Goal: Task Accomplishment & Management: Complete application form

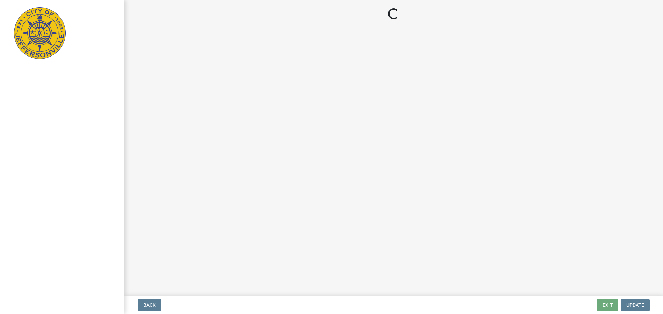
select select "3: 3"
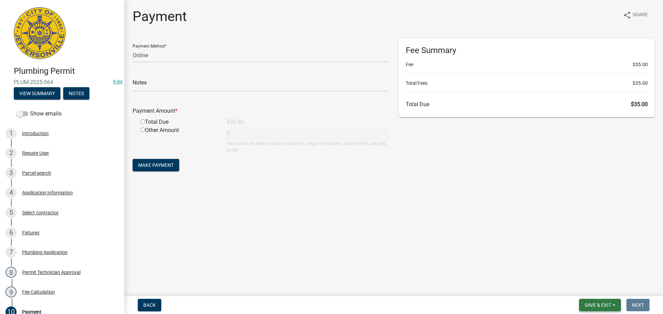
click at [601, 304] on span "Save & Exit" at bounding box center [597, 306] width 27 height 6
click at [592, 289] on button "Save & Exit" at bounding box center [592, 287] width 55 height 17
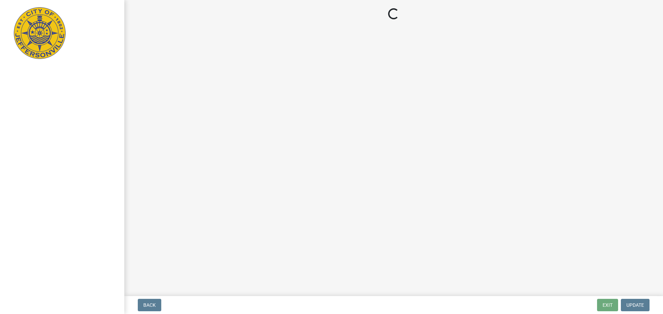
select select "3: 3"
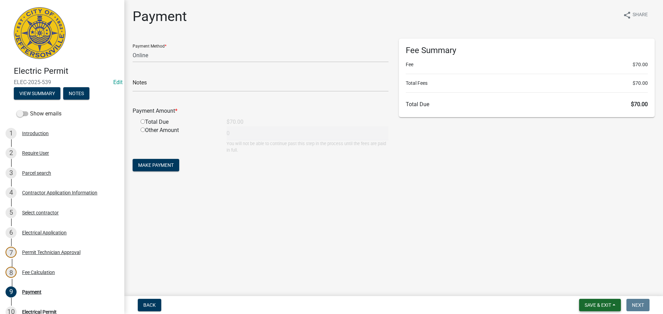
click at [595, 306] on span "Save & Exit" at bounding box center [597, 306] width 27 height 6
click at [594, 289] on button "Save & Exit" at bounding box center [592, 287] width 55 height 17
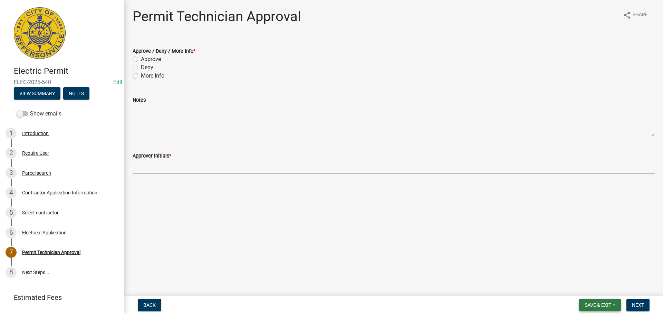
click at [585, 308] on span "Save & Exit" at bounding box center [597, 306] width 27 height 6
click at [587, 292] on button "Save & Exit" at bounding box center [592, 287] width 55 height 17
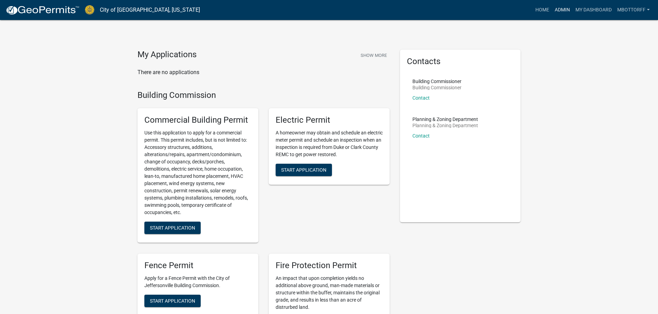
drag, startPoint x: 562, startPoint y: 9, endPoint x: 552, endPoint y: 11, distance: 10.2
click at [562, 9] on link "Admin" at bounding box center [562, 9] width 21 height 13
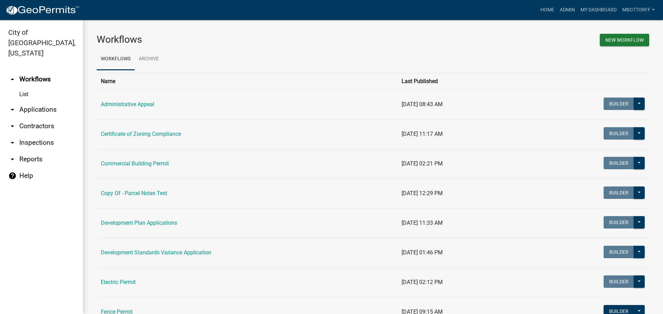
click at [33, 101] on link "arrow_drop_down Applications" at bounding box center [41, 109] width 83 height 17
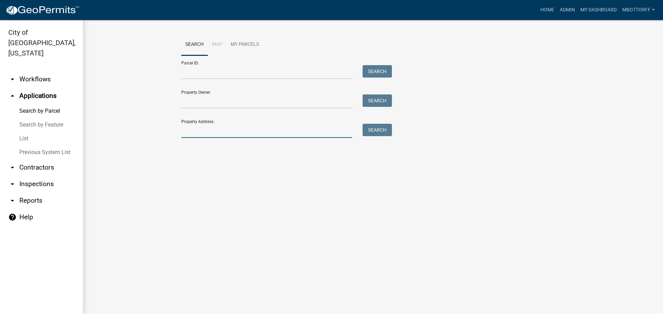
drag, startPoint x: 220, startPoint y: 137, endPoint x: 223, endPoint y: 136, distance: 3.6
click at [220, 137] on input "Property Address:" at bounding box center [266, 131] width 171 height 14
type input "427 E 7"
click at [377, 124] on button "Search" at bounding box center [376, 130] width 29 height 12
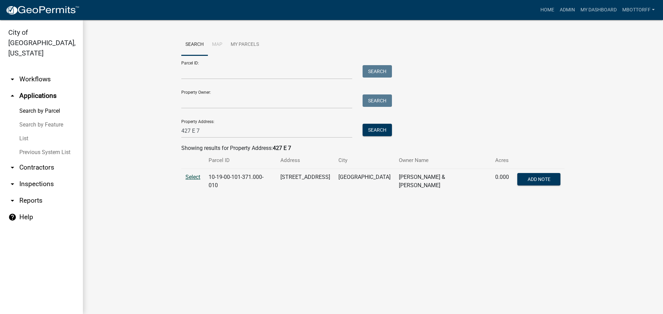
click at [195, 178] on span "Select" at bounding box center [192, 177] width 15 height 7
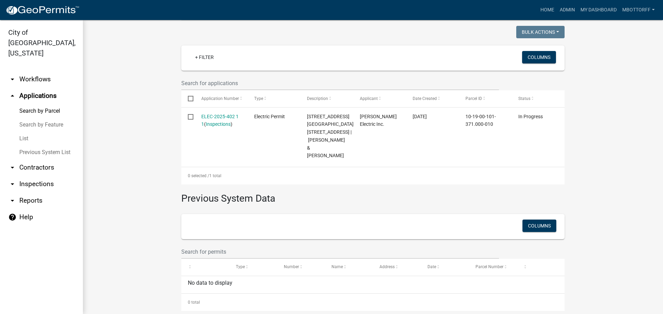
scroll to position [174, 0]
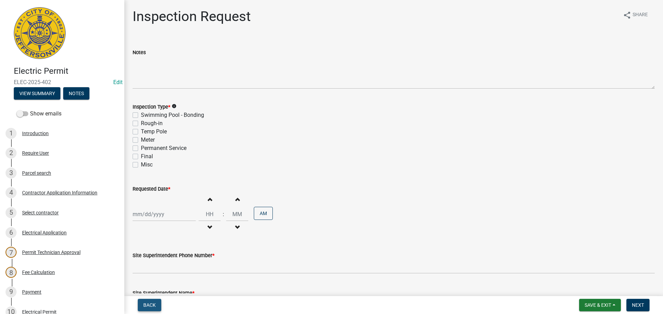
click at [151, 302] on button "Back" at bounding box center [149, 305] width 23 height 12
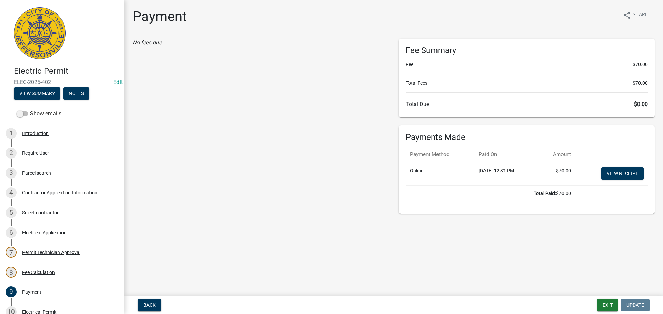
scroll to position [152, 0]
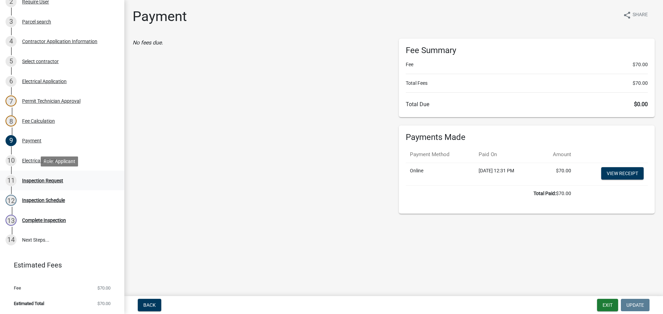
click at [35, 178] on div "Inspection Request" at bounding box center [42, 180] width 41 height 5
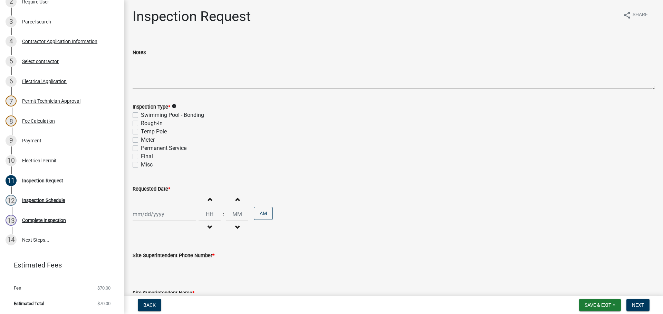
click at [141, 156] on label "Final" at bounding box center [147, 157] width 12 height 8
click at [141, 156] on input "Final" at bounding box center [143, 155] width 4 height 4
checkbox input "true"
checkbox input "false"
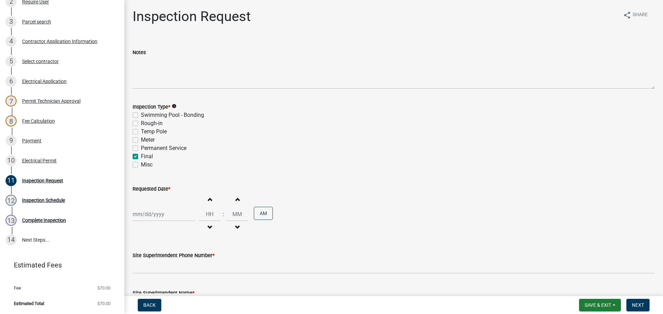
checkbox input "false"
checkbox input "true"
checkbox input "false"
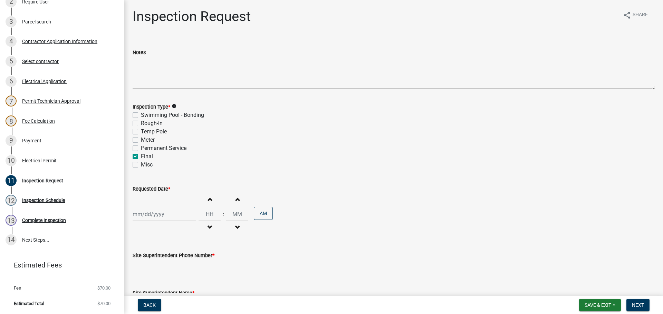
click at [144, 214] on div at bounding box center [164, 214] width 63 height 14
select select "10"
select select "2025"
click at [173, 155] on div "9" at bounding box center [172, 155] width 11 height 11
type input "10/09/2025"
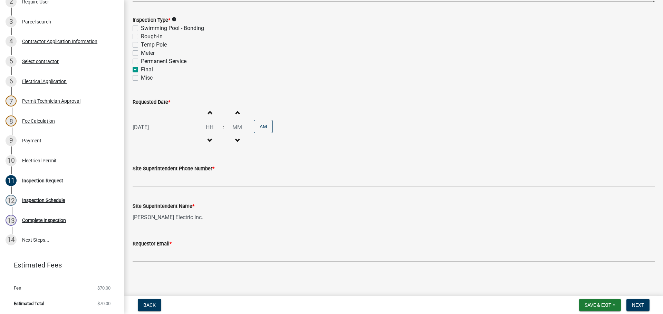
scroll to position [88, 0]
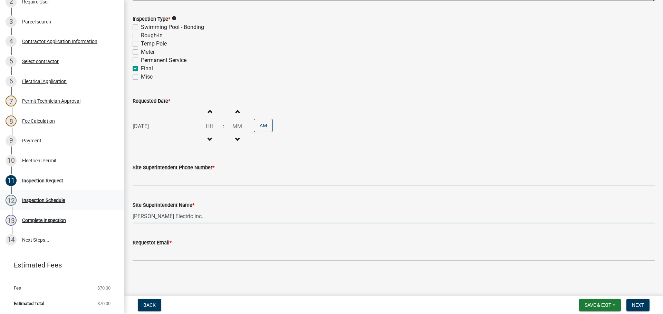
drag, startPoint x: 182, startPoint y: 215, endPoint x: 54, endPoint y: 201, distance: 129.2
click at [74, 207] on div "Electric Permit ELEC-2025-402 Edit View Summary Notes Show emails 1 Introductio…" at bounding box center [331, 157] width 663 height 314
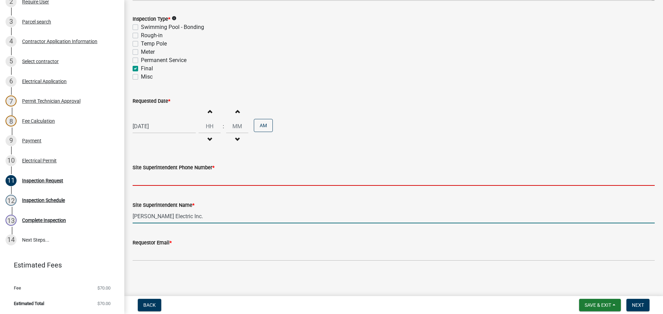
click at [166, 183] on input "Site Superintendent Phone Number *" at bounding box center [394, 179] width 522 height 14
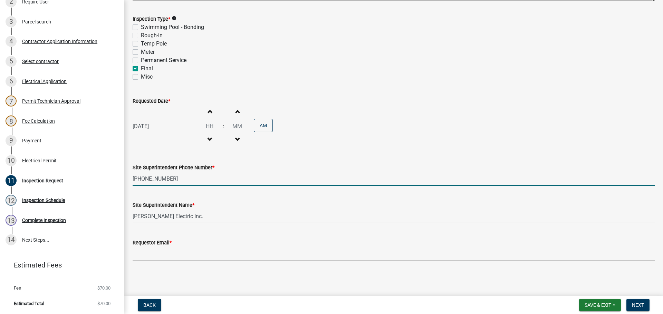
type input "502-379-0932"
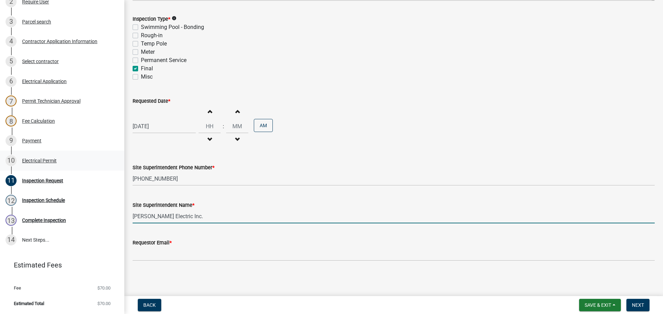
drag, startPoint x: 192, startPoint y: 213, endPoint x: 0, endPoint y: 152, distance: 201.4
click at [40, 188] on div "Electric Permit ELEC-2025-402 Edit View Summary Notes Show emails 1 Introductio…" at bounding box center [331, 157] width 663 height 314
type input "DAVID"
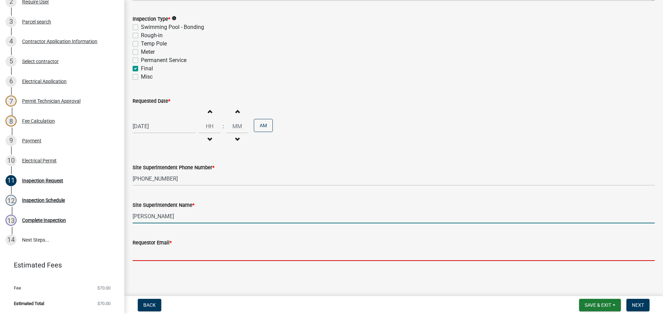
click at [153, 254] on input "Requestor Email *" at bounding box center [394, 254] width 522 height 14
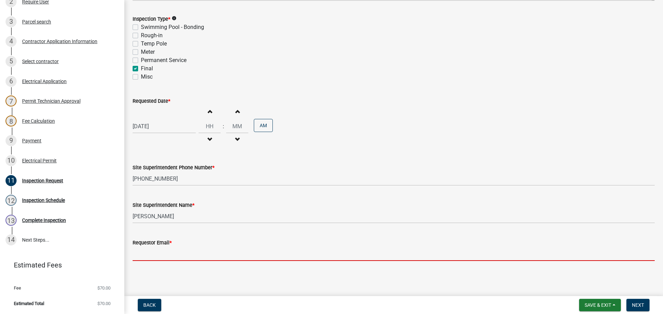
type input "mbottorff@cityofjeff.net"
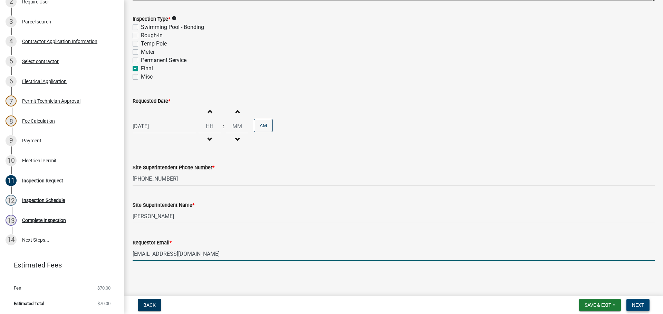
click at [635, 308] on span "Next" at bounding box center [638, 306] width 12 height 6
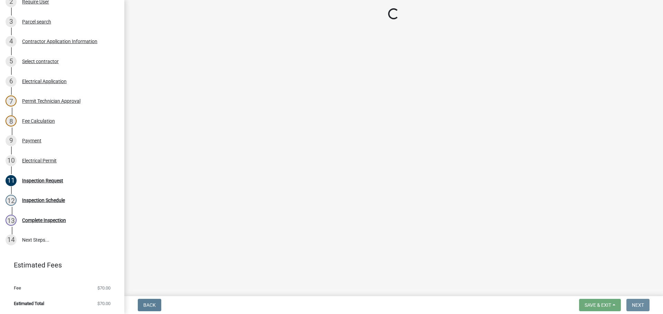
scroll to position [0, 0]
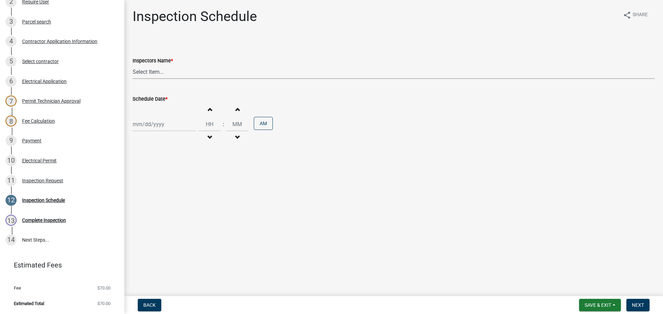
click at [152, 74] on select "Select Item... jramsey (Jeremy Ramsey) MaryFrey (Mary Frey) mkruer (Mike Kruer)…" at bounding box center [394, 72] width 522 height 14
select select "36a8b8f0-2ef8-43e9-ae06-718f51af8d36"
click at [133, 65] on select "Select Item... jramsey (Jeremy Ramsey) MaryFrey (Mary Frey) mkruer (Mike Kruer)…" at bounding box center [394, 72] width 522 height 14
click at [147, 118] on div at bounding box center [164, 124] width 63 height 14
select select "10"
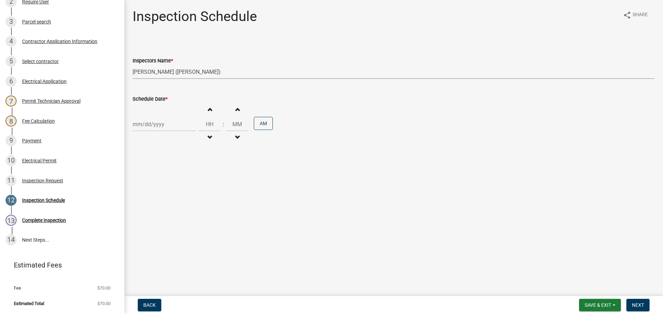
select select "2025"
click at [171, 170] on div "9" at bounding box center [172, 172] width 11 height 11
type input "[DATE]"
click at [206, 123] on input "Hours" at bounding box center [209, 124] width 22 height 14
type input "11"
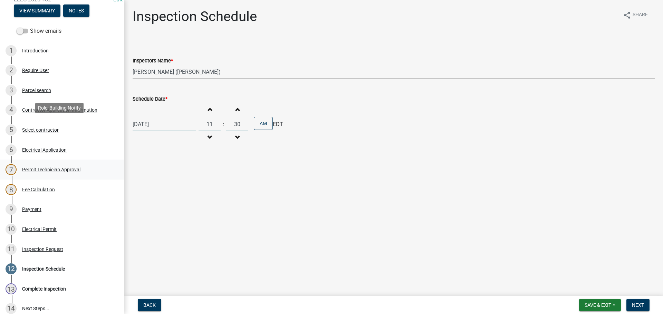
scroll to position [83, 0]
type input "30"
click at [41, 110] on div "Contractor Application Information" at bounding box center [59, 110] width 75 height 5
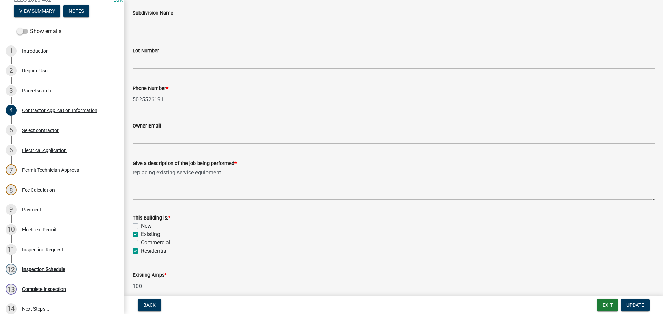
scroll to position [242, 0]
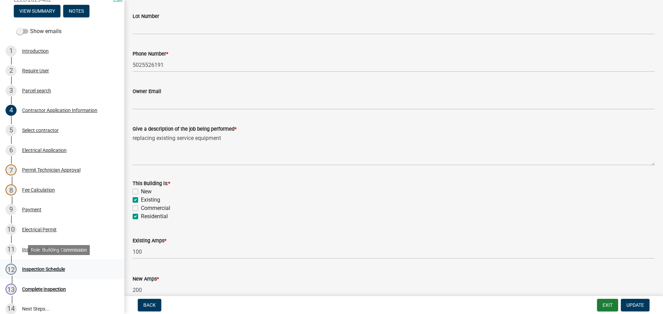
click at [53, 267] on div "Inspection Schedule" at bounding box center [43, 269] width 43 height 5
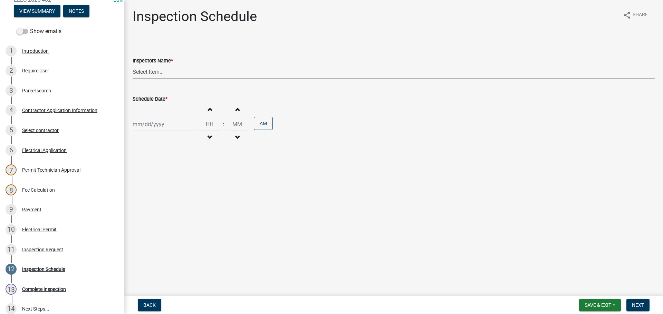
click at [148, 71] on select "Select Item... jramsey (Jeremy Ramsey) MaryFrey (Mary Frey) mkruer (Mike Kruer)…" at bounding box center [394, 72] width 522 height 14
select select "36a8b8f0-2ef8-43e9-ae06-718f51af8d36"
click at [133, 65] on select "Select Item... jramsey (Jeremy Ramsey) MaryFrey (Mary Frey) mkruer (Mike Kruer)…" at bounding box center [394, 72] width 522 height 14
click at [145, 127] on div at bounding box center [164, 124] width 63 height 14
select select "10"
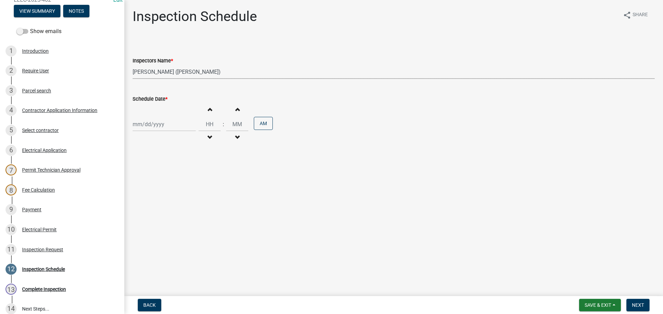
select select "2025"
click at [173, 171] on div "9" at bounding box center [172, 172] width 11 height 11
type input "10/09/2025"
click at [207, 122] on input "Hours" at bounding box center [209, 124] width 22 height 14
type input "11"
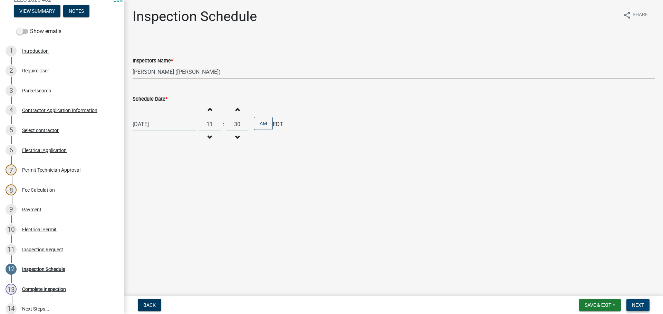
type input "30"
click at [642, 303] on span "Next" at bounding box center [638, 306] width 12 height 6
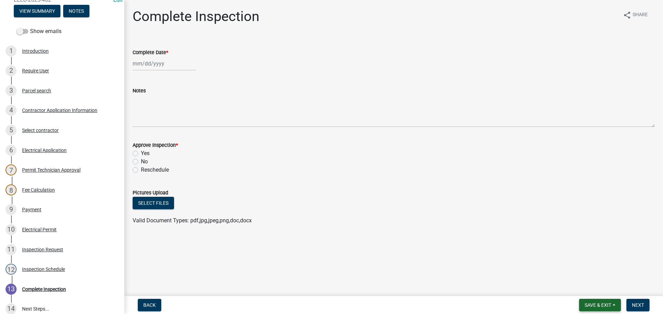
click at [600, 303] on span "Save & Exit" at bounding box center [597, 306] width 27 height 6
click at [590, 289] on button "Save & Exit" at bounding box center [592, 287] width 55 height 17
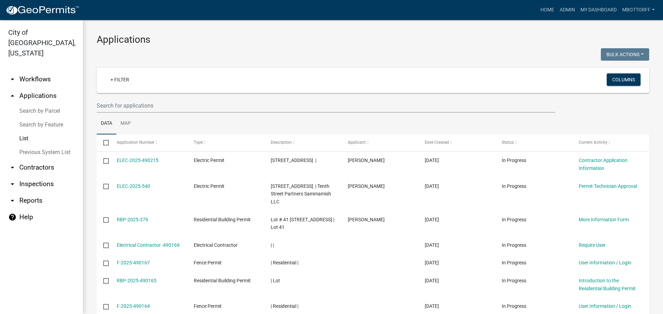
click at [32, 176] on link "arrow_drop_down Inspections" at bounding box center [41, 184] width 83 height 17
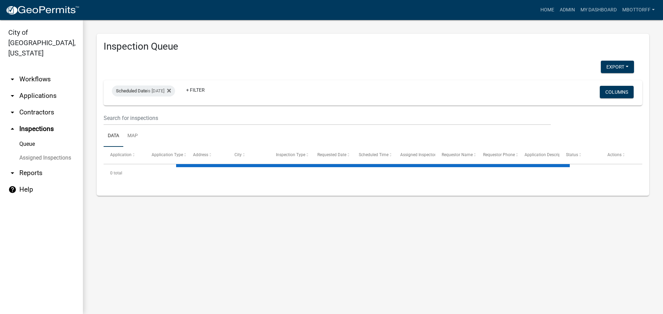
select select "3: 100"
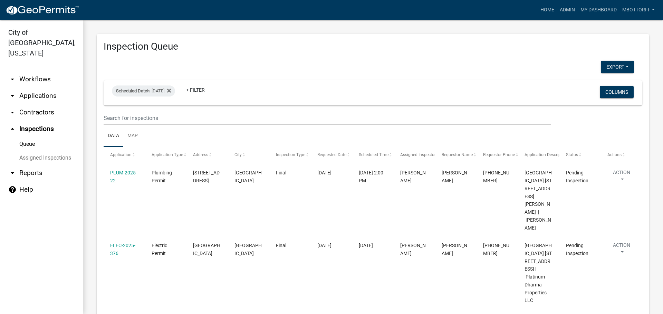
click at [38, 151] on link "Assigned Inspections" at bounding box center [41, 158] width 83 height 14
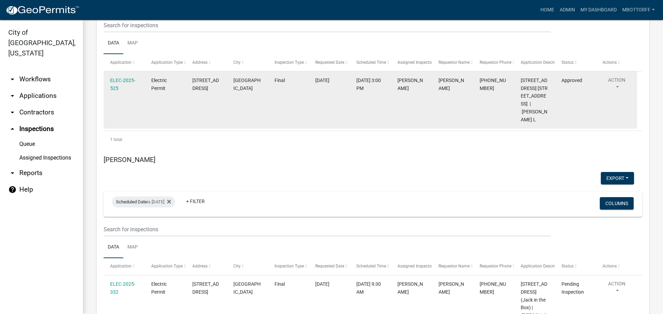
scroll to position [1519, 0]
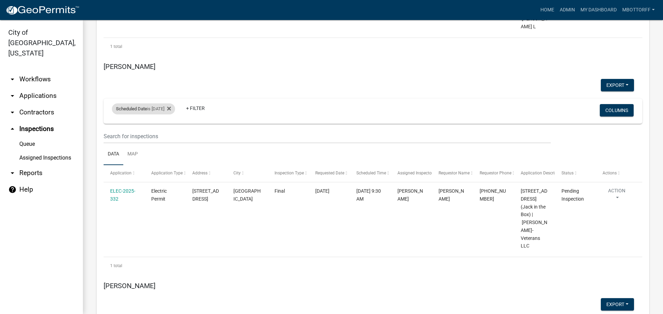
click at [162, 104] on div "Scheduled Date is 10/14/2025" at bounding box center [143, 109] width 63 height 11
click at [170, 111] on input "2025-10-14" at bounding box center [149, 111] width 48 height 14
type input "2025-10-09"
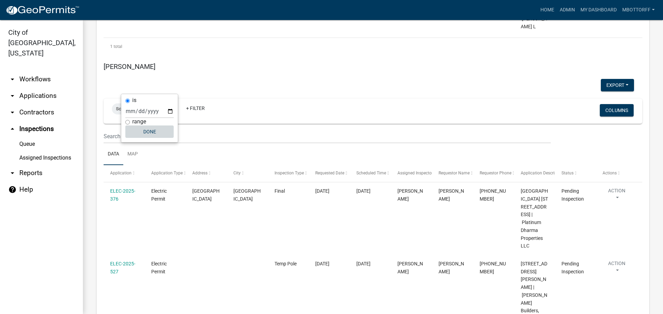
click at [153, 133] on button "Done" at bounding box center [149, 132] width 48 height 12
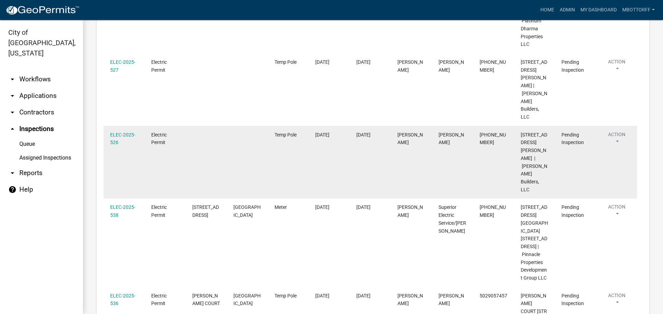
scroll to position [1761, 0]
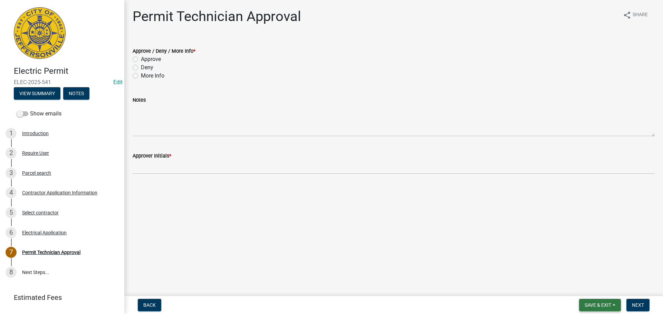
click at [597, 302] on button "Save & Exit" at bounding box center [600, 305] width 42 height 12
click at [593, 293] on button "Save & Exit" at bounding box center [592, 287] width 55 height 17
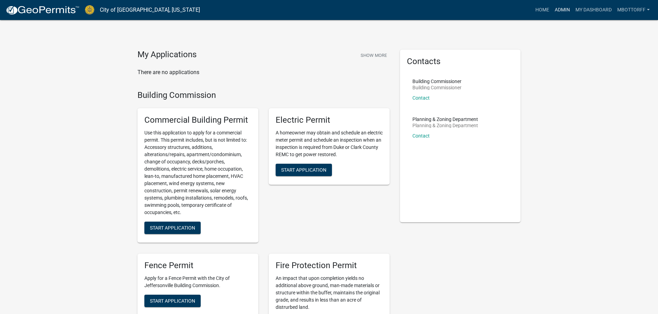
click at [561, 9] on link "Admin" at bounding box center [562, 9] width 21 height 13
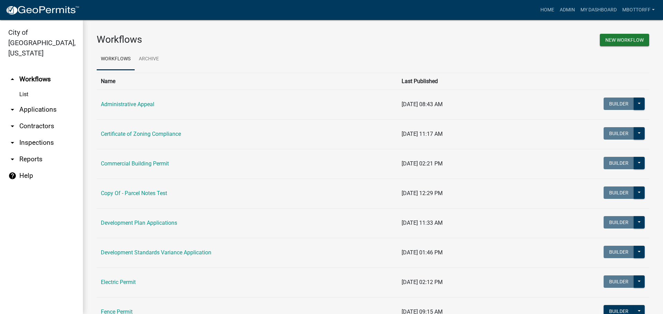
click at [39, 101] on link "arrow_drop_down Applications" at bounding box center [41, 109] width 83 height 17
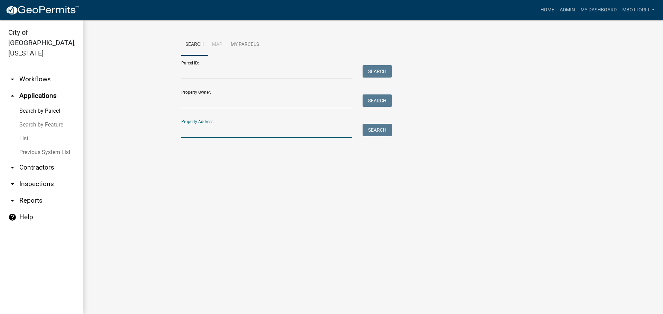
click at [201, 134] on input "Property Address:" at bounding box center [266, 131] width 171 height 14
type input "428 watt"
click at [378, 129] on button "Search" at bounding box center [376, 130] width 29 height 12
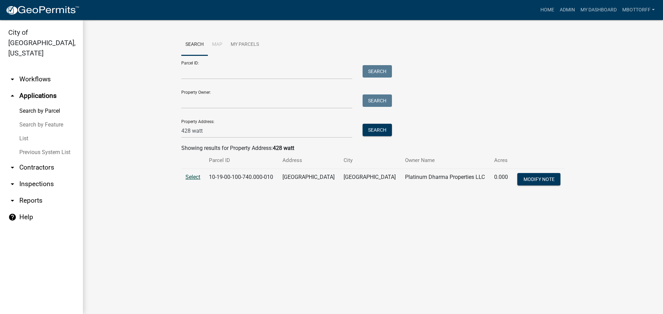
click at [193, 177] on span "Select" at bounding box center [192, 177] width 15 height 7
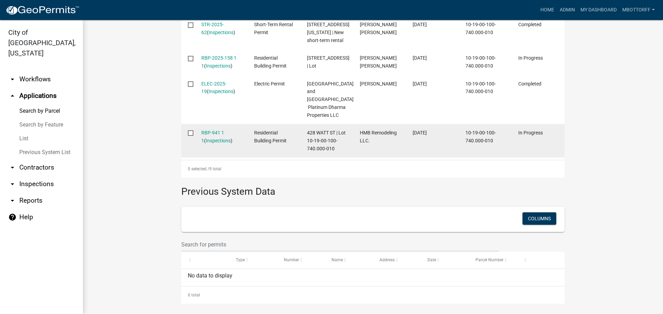
scroll to position [414, 0]
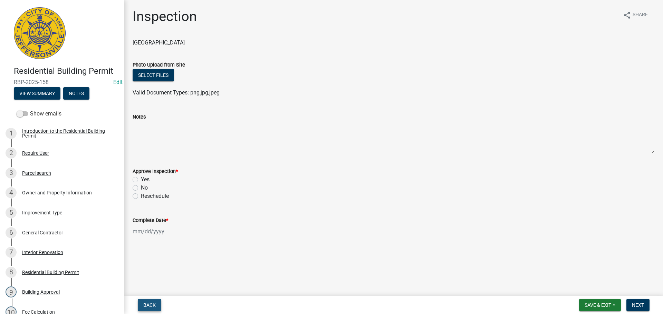
click at [152, 306] on span "Back" at bounding box center [149, 306] width 12 height 6
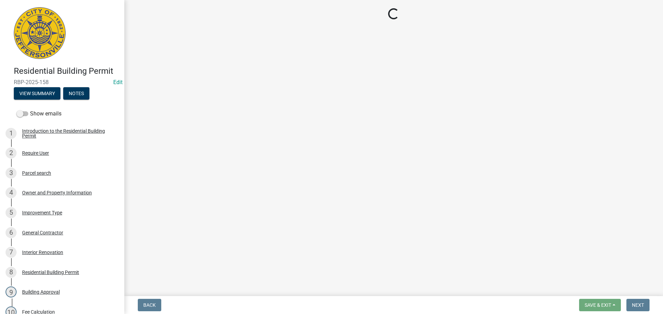
select select "fdb3bcc6-ce93-4663-8a18-5c08884dd177"
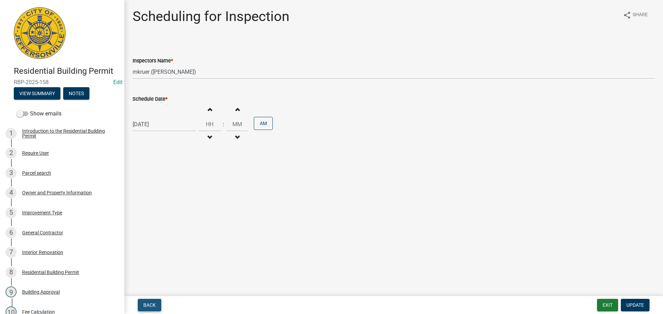
click at [152, 306] on span "Back" at bounding box center [149, 306] width 12 height 6
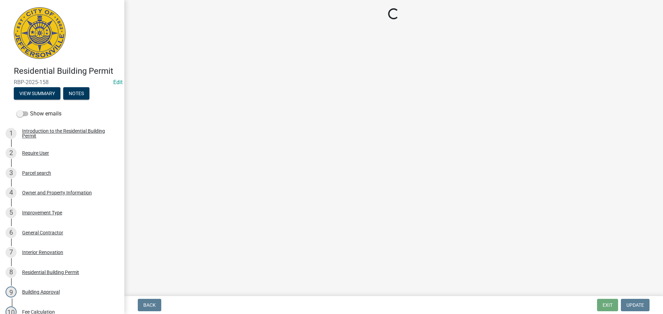
select select "8ea0f6e5-dde7-4881-a999-02519822ccbf"
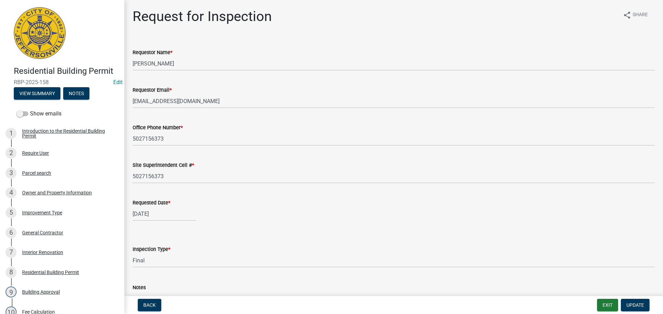
scroll to position [35, 0]
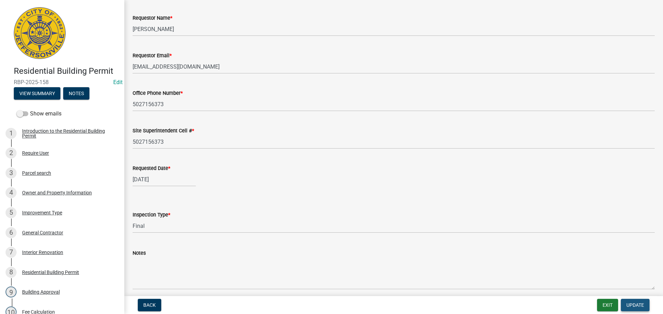
click at [636, 306] on span "Update" at bounding box center [635, 306] width 18 height 6
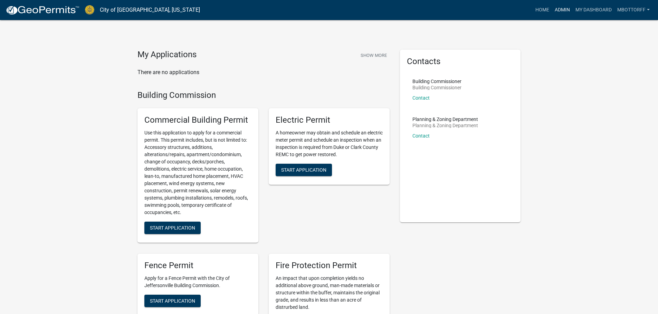
click at [558, 10] on link "Admin" at bounding box center [562, 9] width 21 height 13
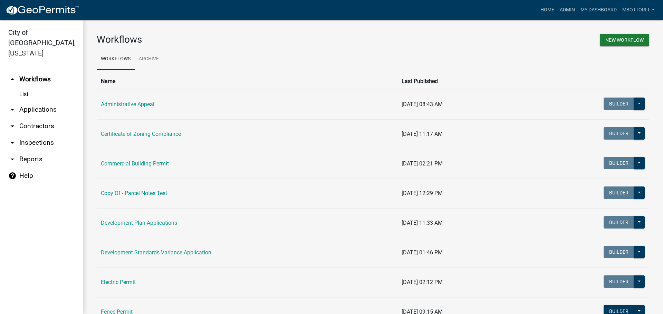
click at [26, 101] on link "arrow_drop_down Applications" at bounding box center [41, 109] width 83 height 17
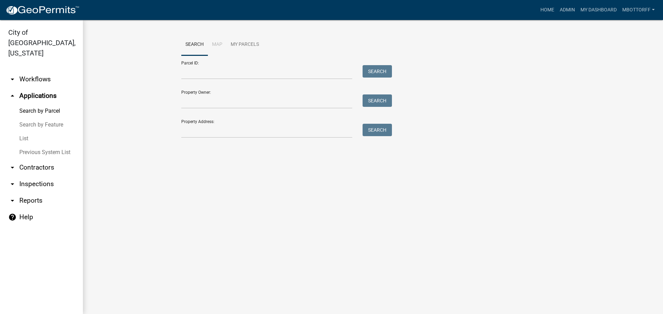
click at [24, 132] on link "List" at bounding box center [41, 139] width 83 height 14
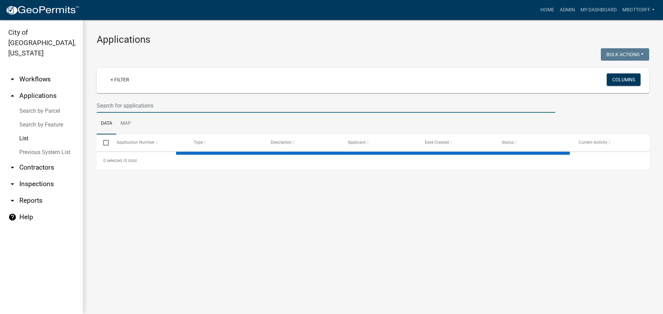
click at [132, 105] on input "text" at bounding box center [326, 106] width 458 height 14
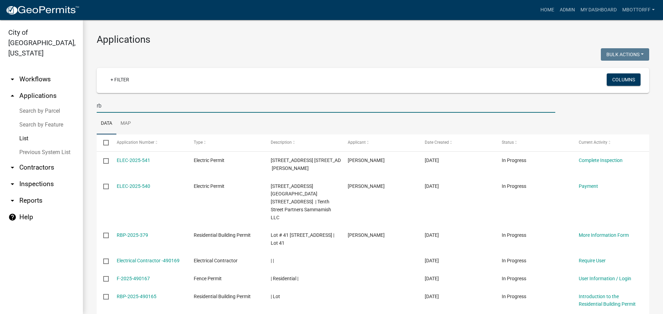
type input "r"
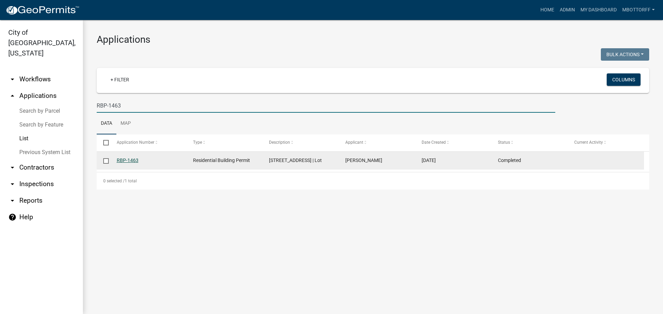
type input "RBP-1463"
click at [132, 159] on link "RBP-1463" at bounding box center [128, 161] width 22 height 6
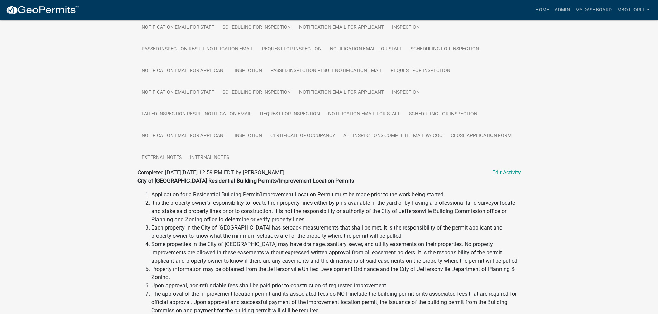
scroll to position [276, 0]
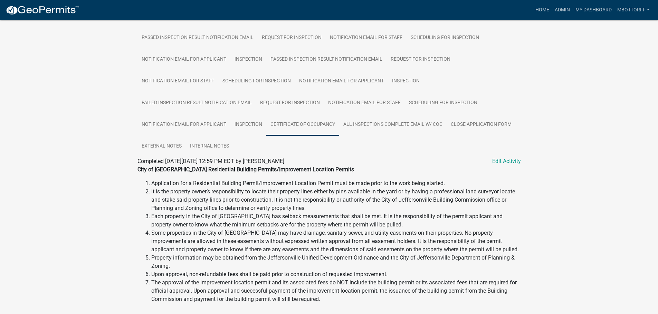
click at [302, 125] on link "Certificate of Occupancy" at bounding box center [302, 125] width 73 height 22
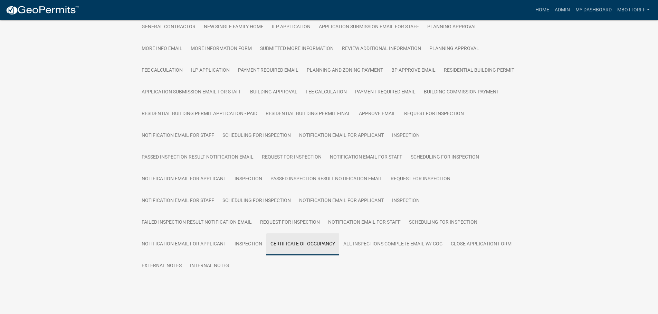
scroll to position [156, 0]
click at [302, 125] on link "Notification Email for Applicant" at bounding box center [341, 136] width 93 height 22
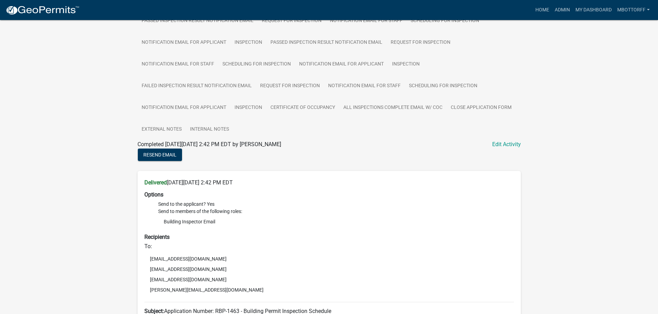
scroll to position [307, 0]
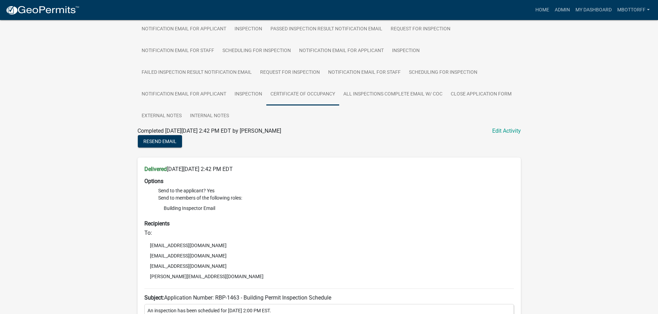
click at [292, 93] on link "Certificate of Occupancy" at bounding box center [302, 95] width 73 height 22
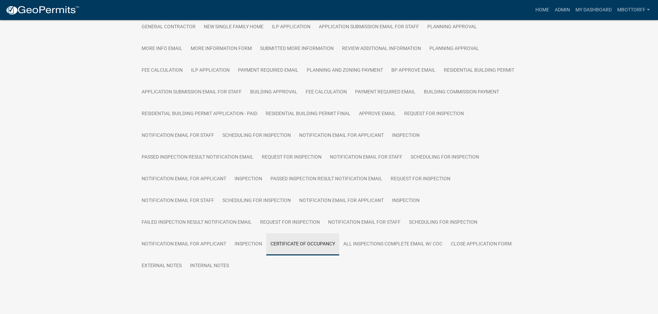
scroll to position [165, 0]
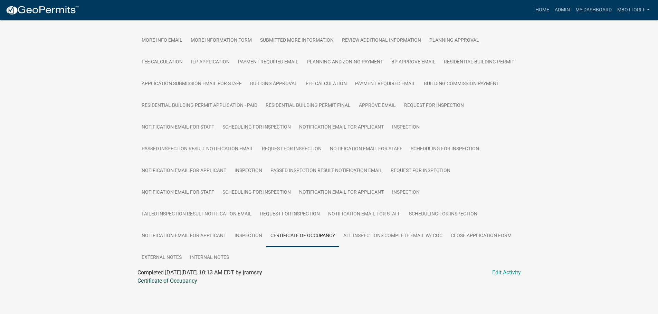
click at [158, 281] on link "Certificate of Occupancy" at bounding box center [167, 281] width 60 height 7
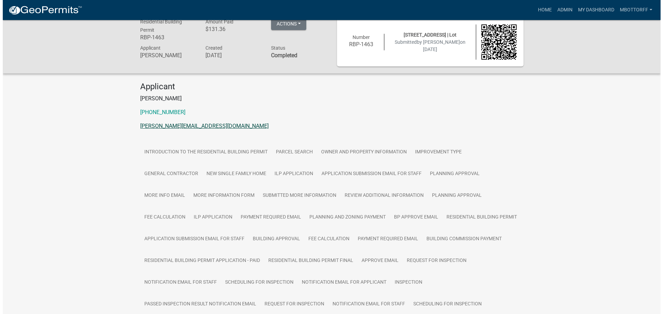
scroll to position [0, 0]
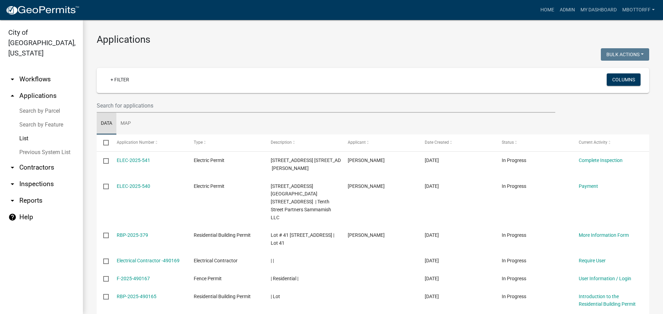
click at [108, 126] on link "Data" at bounding box center [107, 124] width 20 height 22
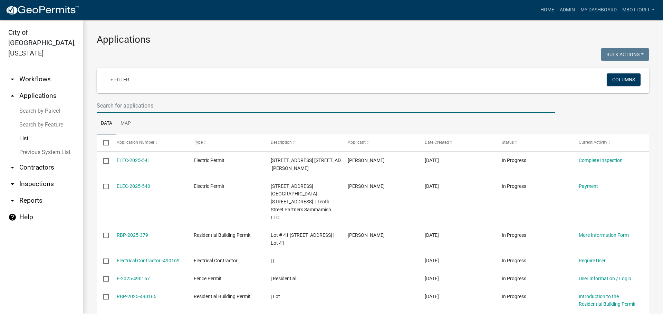
click at [107, 103] on input "text" at bounding box center [326, 106] width 458 height 14
type input "r"
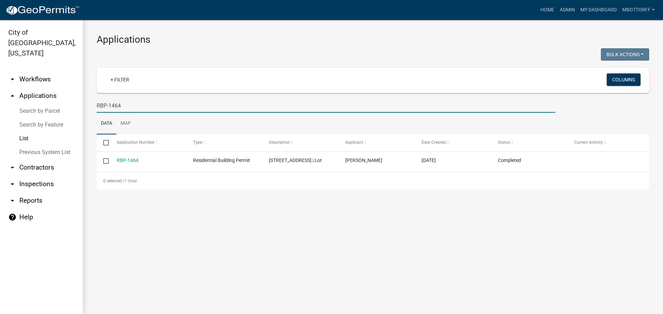
click at [128, 106] on input "RBP-1464" at bounding box center [326, 106] width 458 height 14
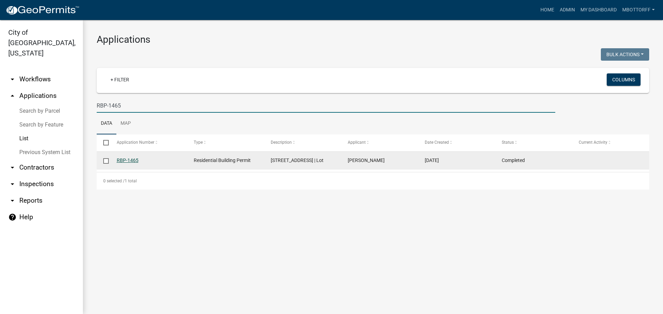
type input "RBP-1465"
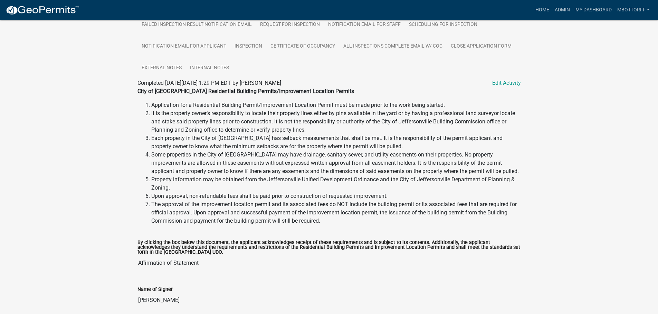
scroll to position [250, 0]
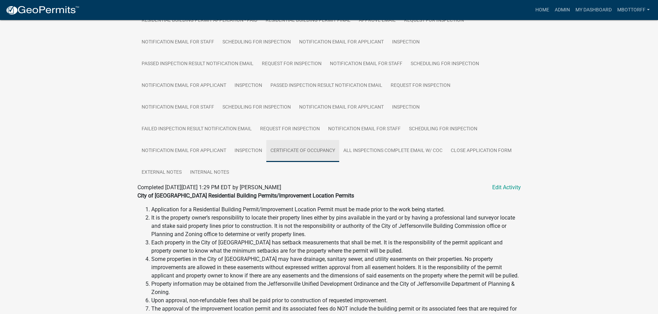
click at [309, 151] on link "Certificate of Occupancy" at bounding box center [302, 151] width 73 height 22
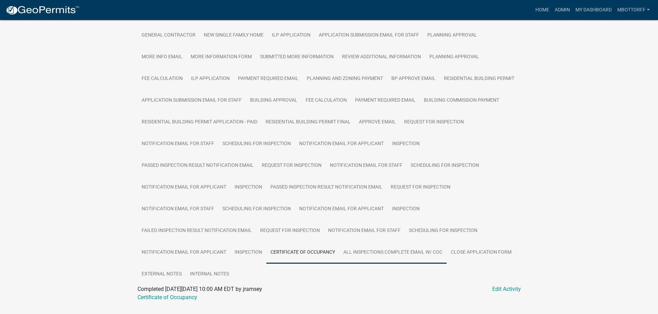
scroll to position [165, 0]
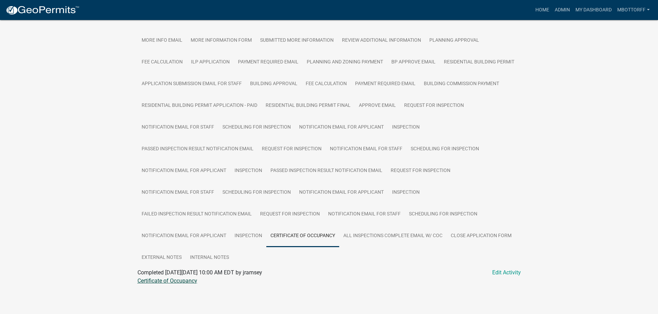
click at [163, 283] on link "Certificate of Occupancy" at bounding box center [167, 281] width 60 height 7
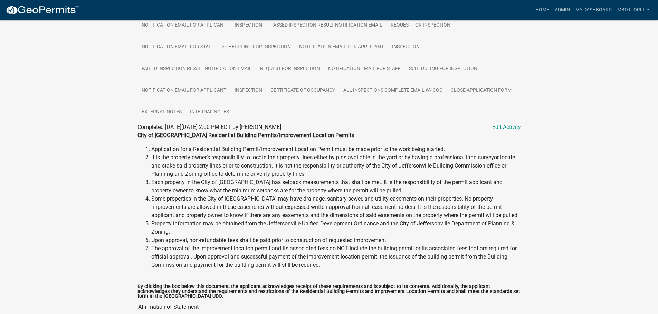
scroll to position [276, 0]
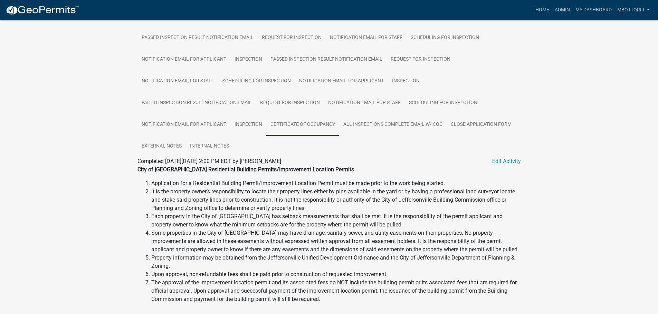
click at [291, 123] on link "Certificate of Occupancy" at bounding box center [302, 125] width 73 height 22
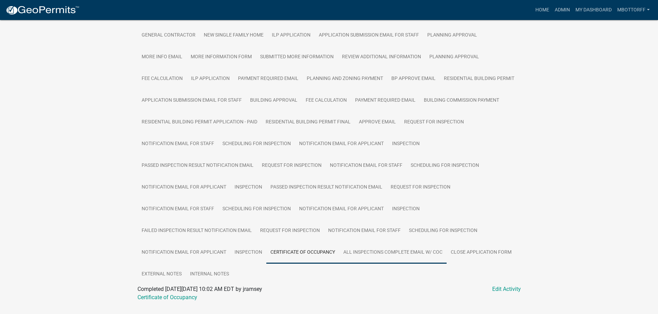
scroll to position [165, 0]
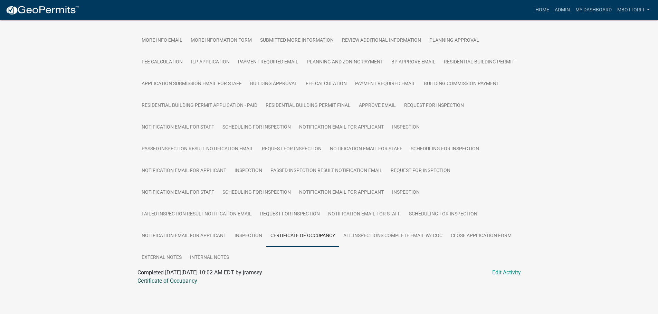
click at [179, 283] on link "Certificate of Occupancy" at bounding box center [167, 281] width 60 height 7
